Goal: Transaction & Acquisition: Purchase product/service

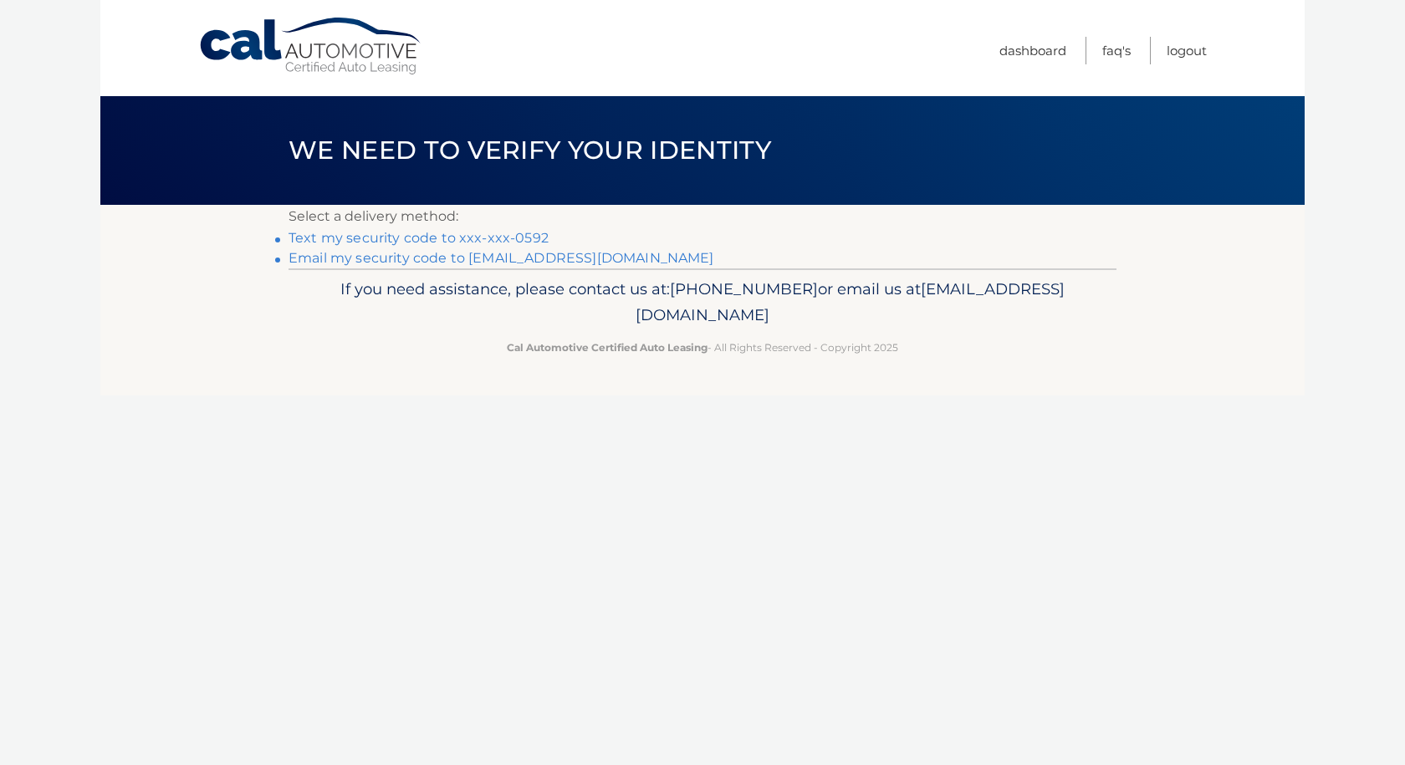
click at [437, 237] on link "Text my security code to xxx-xxx-0592" at bounding box center [419, 238] width 260 height 16
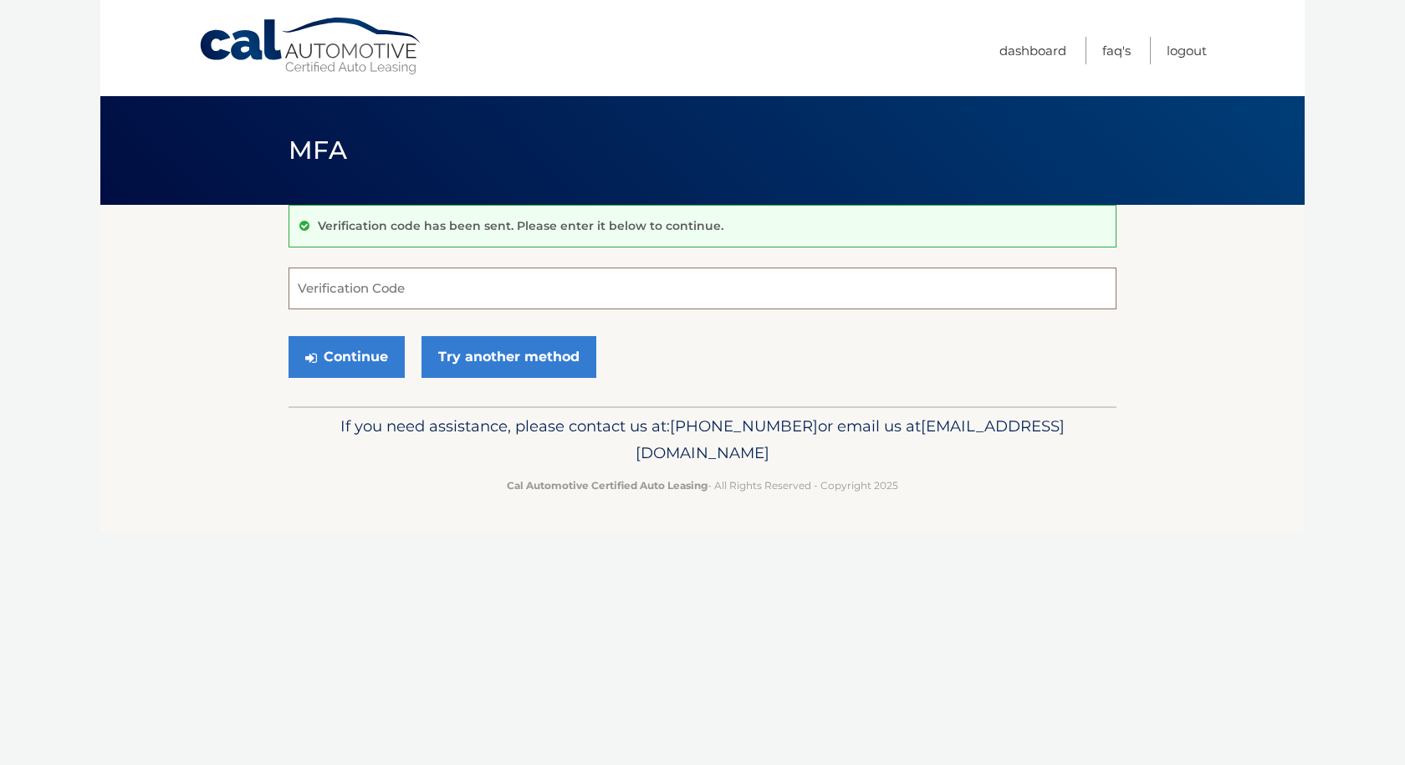
click at [440, 291] on input "Verification Code" at bounding box center [703, 289] width 828 height 42
type input "511603"
click at [328, 359] on button "Continue" at bounding box center [347, 357] width 116 height 42
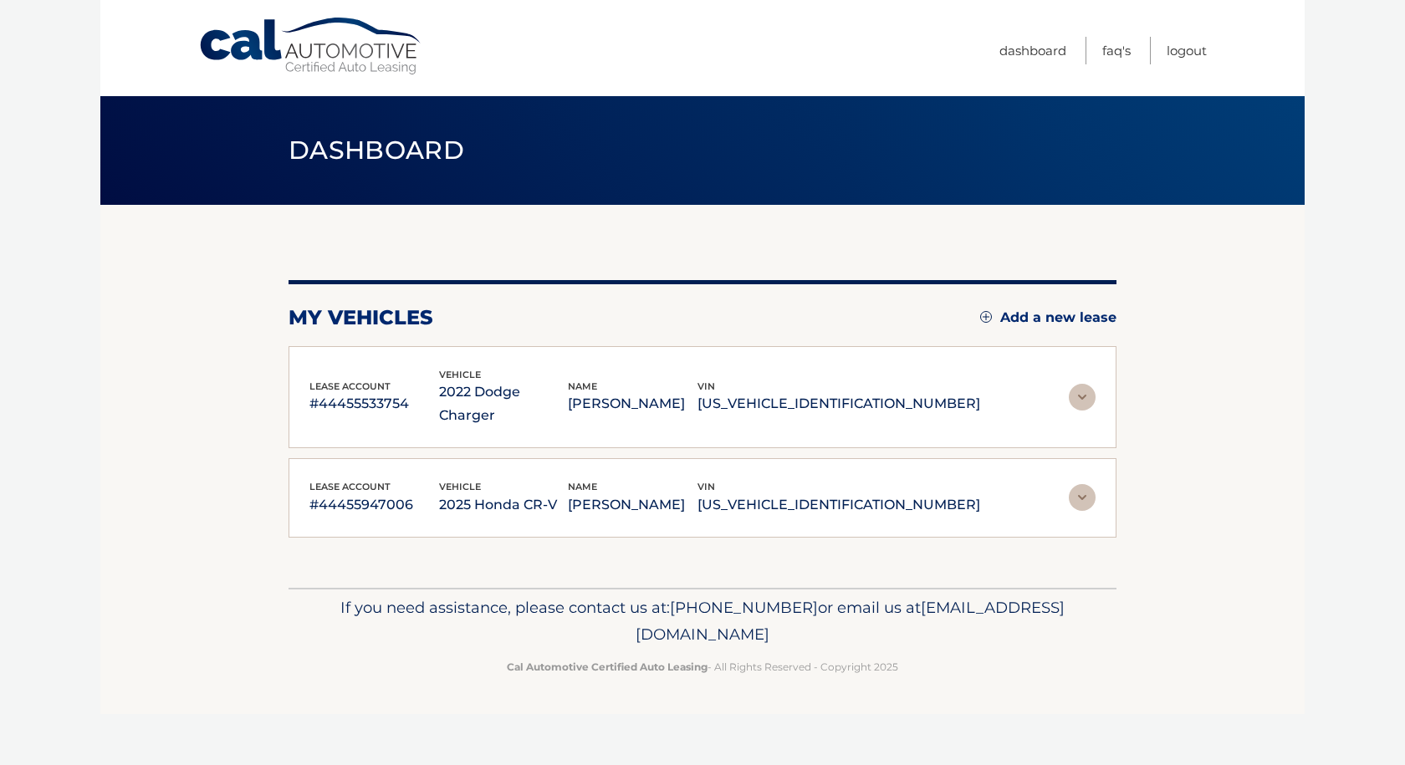
click at [1077, 384] on img at bounding box center [1082, 397] width 27 height 27
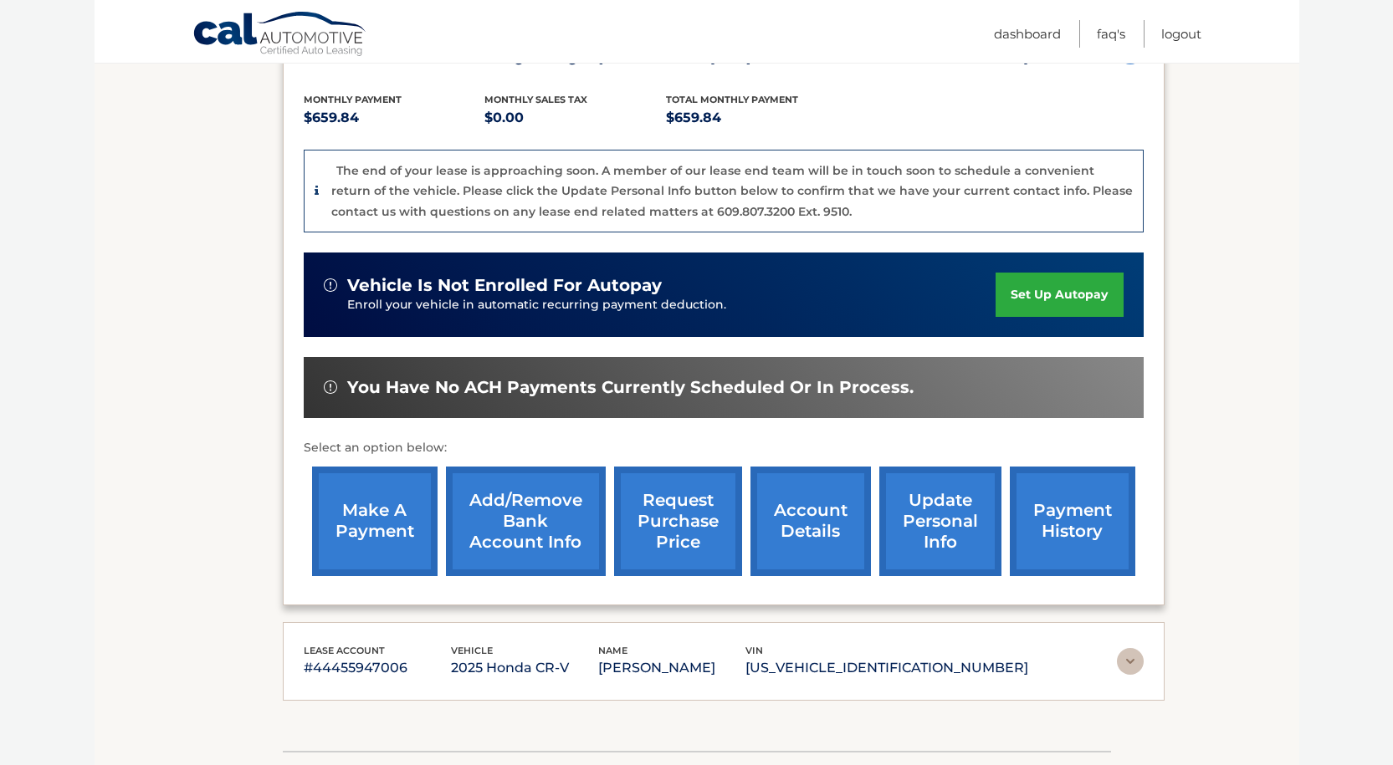
scroll to position [167, 0]
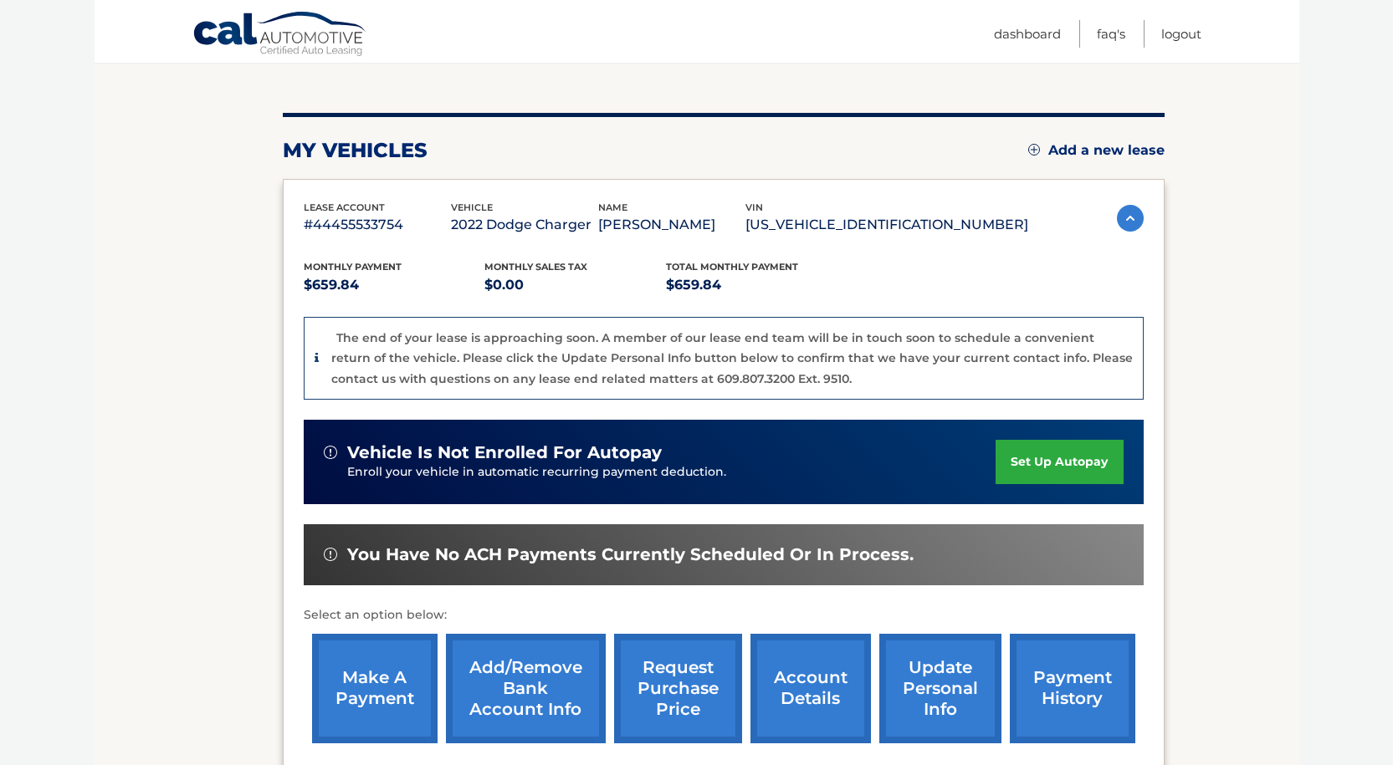
click at [372, 681] on link "make a payment" at bounding box center [374, 689] width 125 height 110
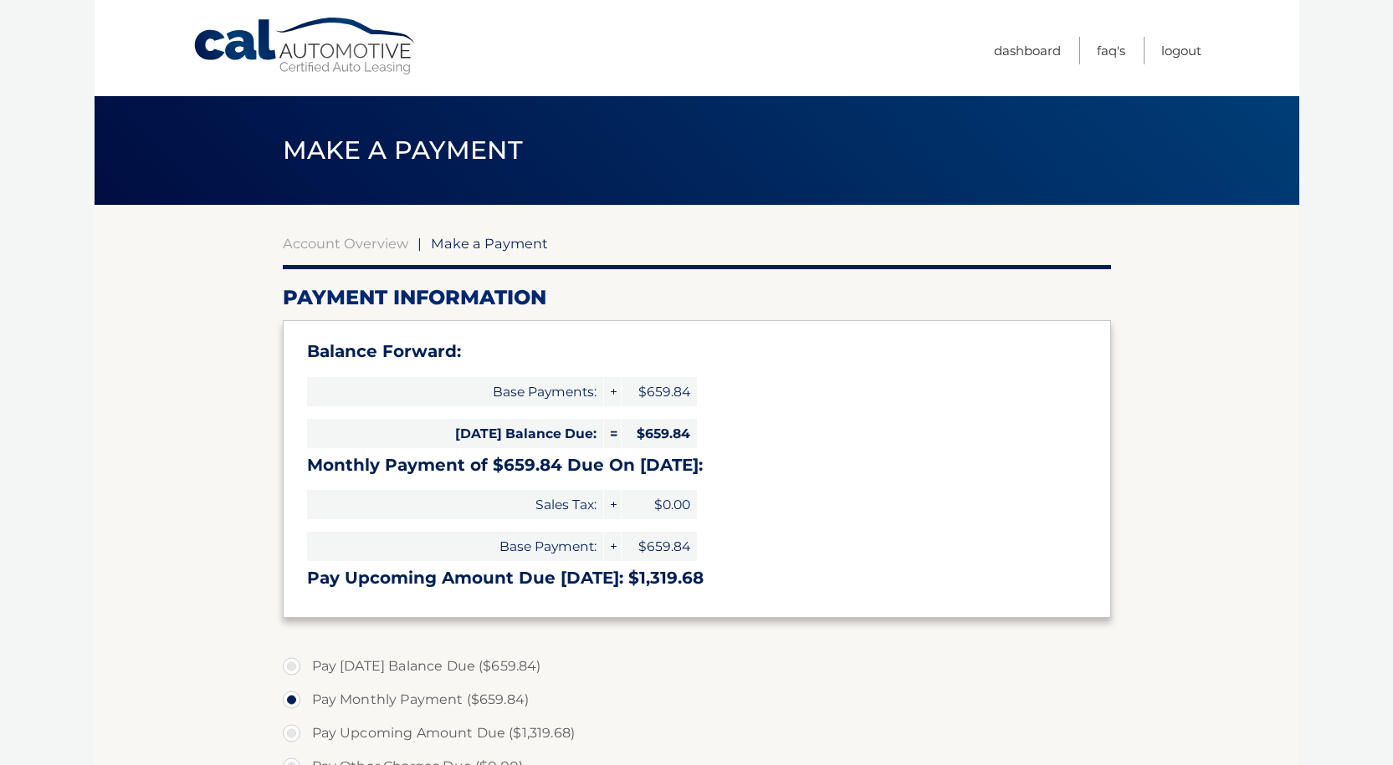
select select "ZjQ1NjQ1MGUtMTA4MC00Y2QwLTliMTEtNjZmOGU1ZWViZTQz"
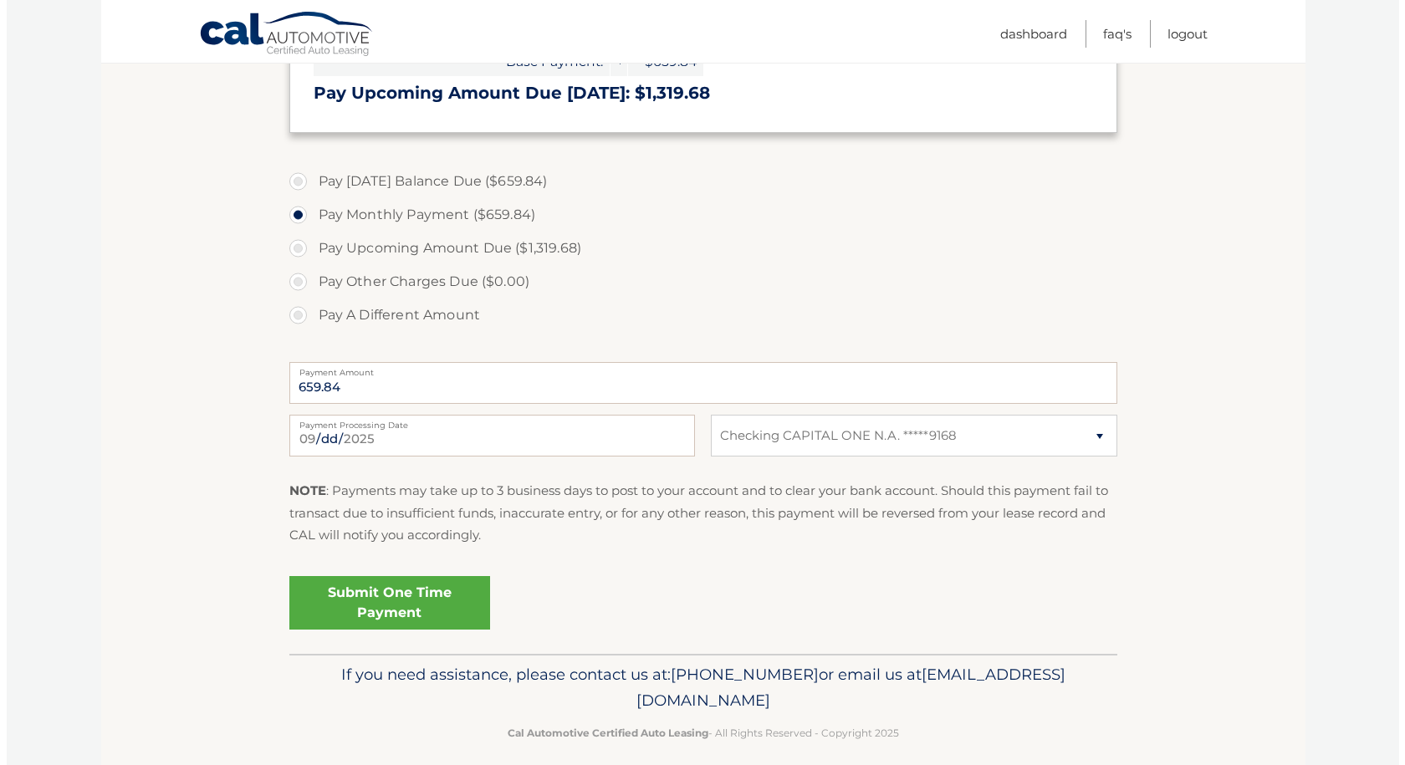
scroll to position [501, 0]
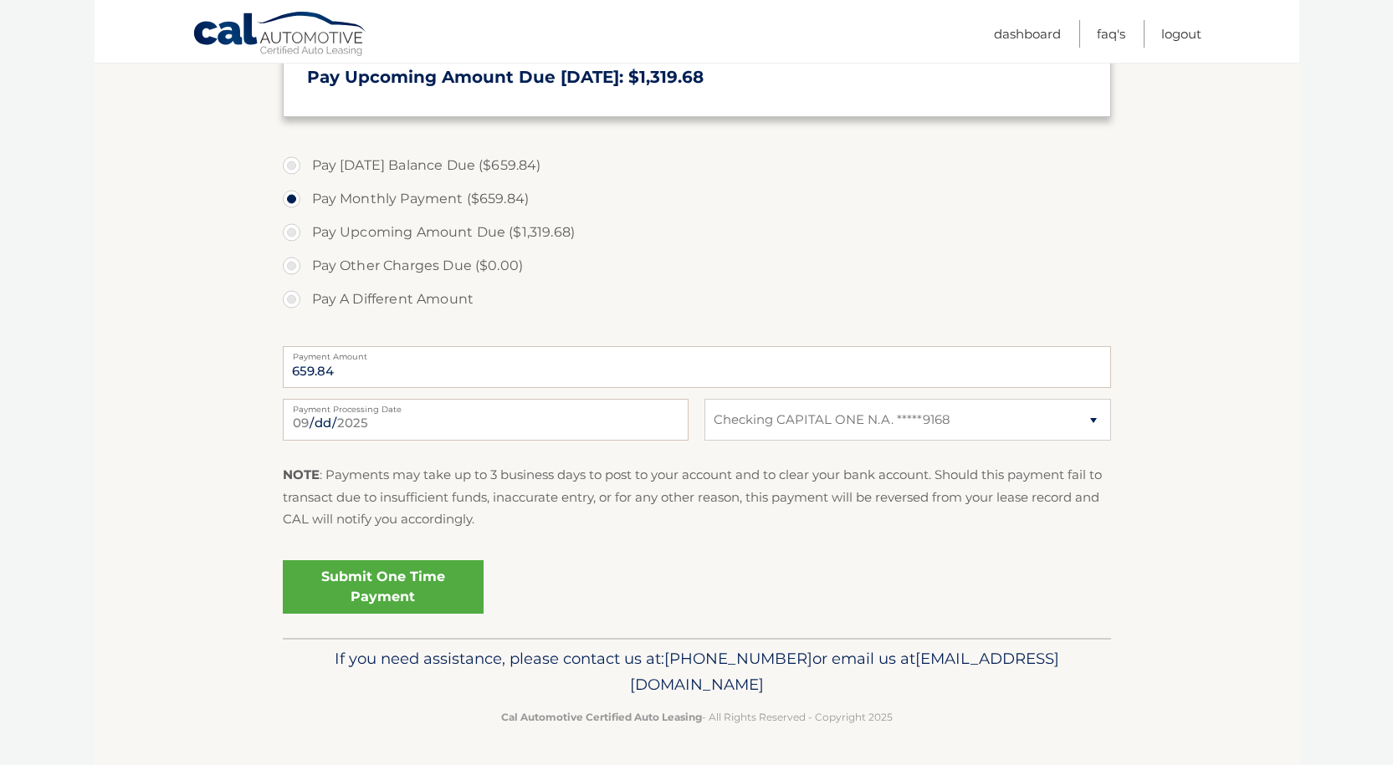
click at [405, 582] on link "Submit One Time Payment" at bounding box center [383, 587] width 201 height 54
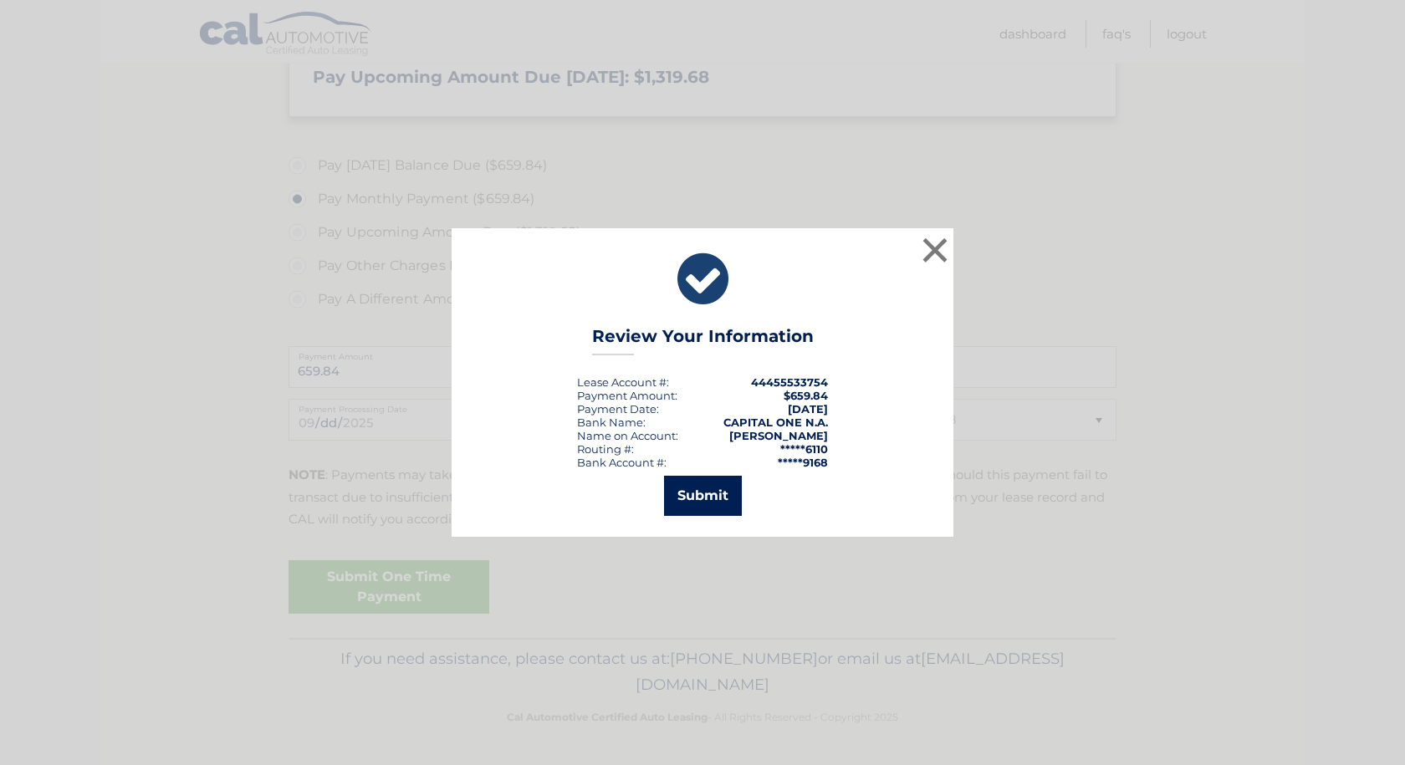
click at [708, 506] on button "Submit" at bounding box center [703, 496] width 78 height 40
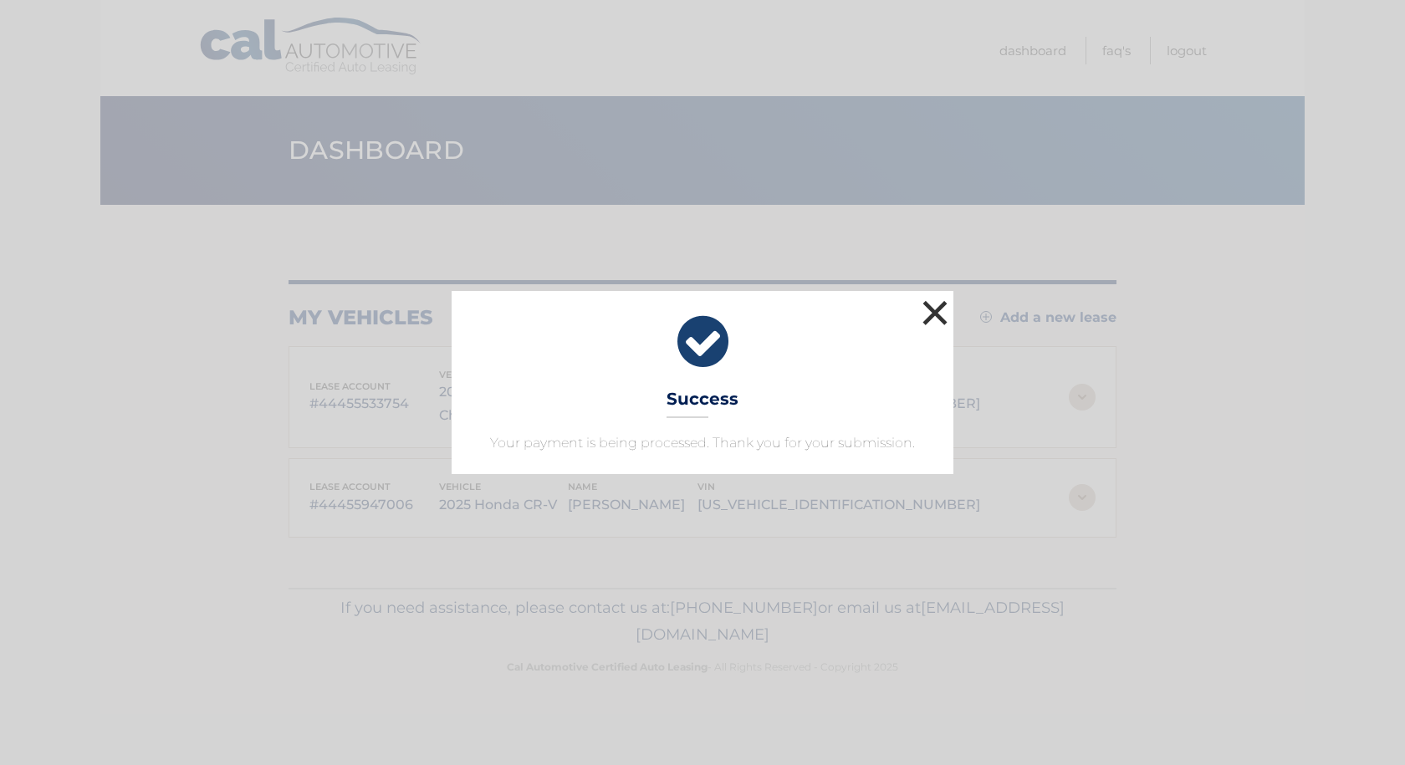
click at [949, 321] on button "×" at bounding box center [934, 312] width 33 height 33
